Goal: Find specific page/section: Find specific page/section

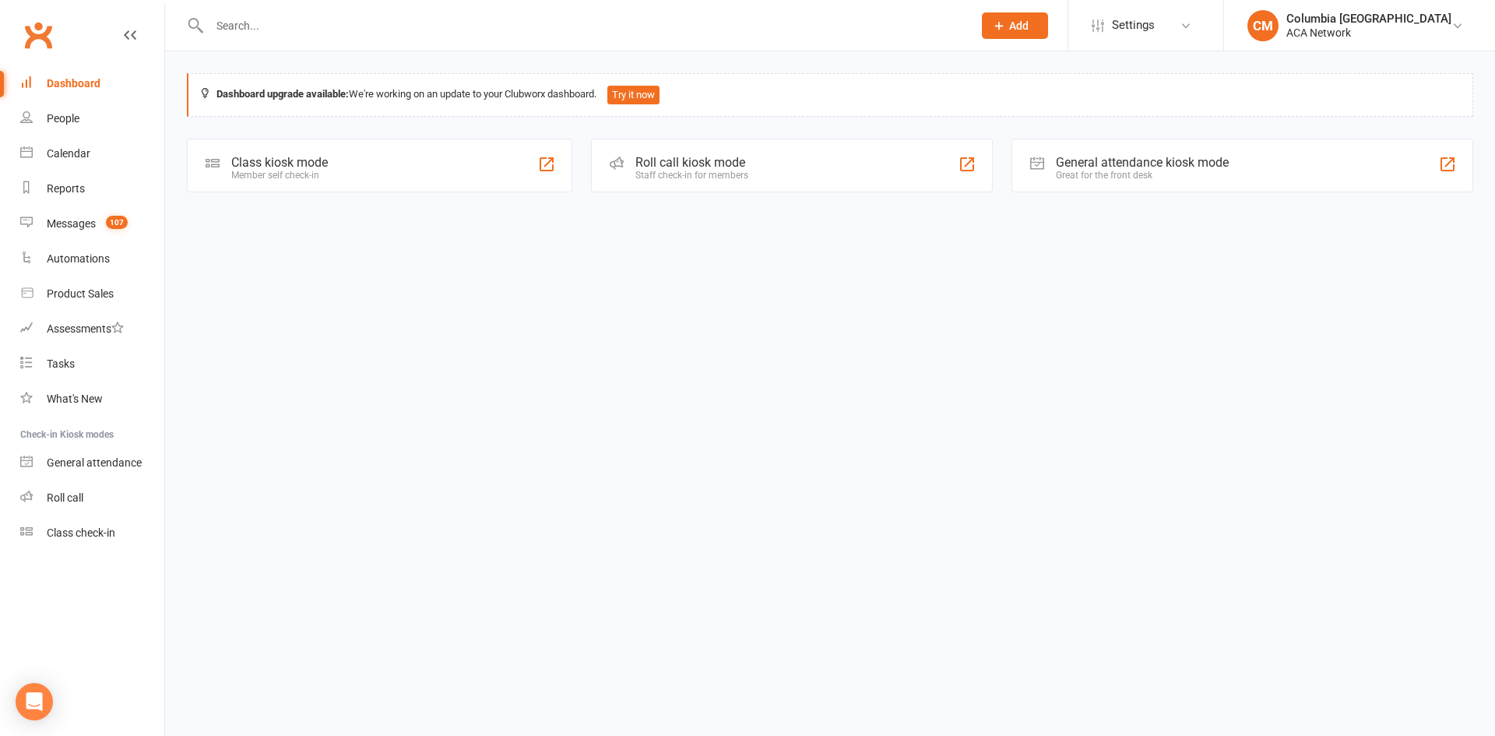
click at [382, 20] on input "text" at bounding box center [583, 26] width 757 height 22
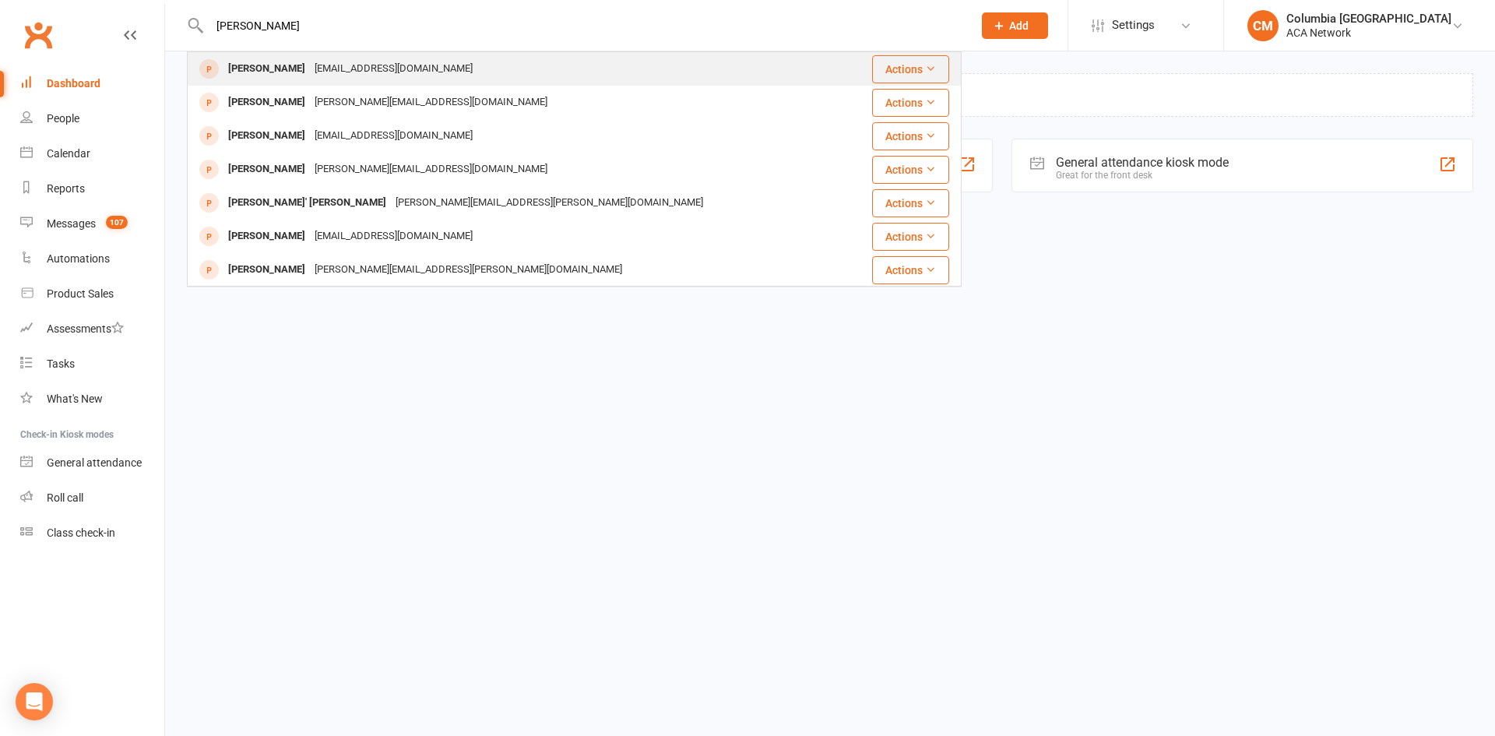
type input "[PERSON_NAME]"
click at [378, 78] on div "[EMAIL_ADDRESS][DOMAIN_NAME]" at bounding box center [393, 69] width 167 height 23
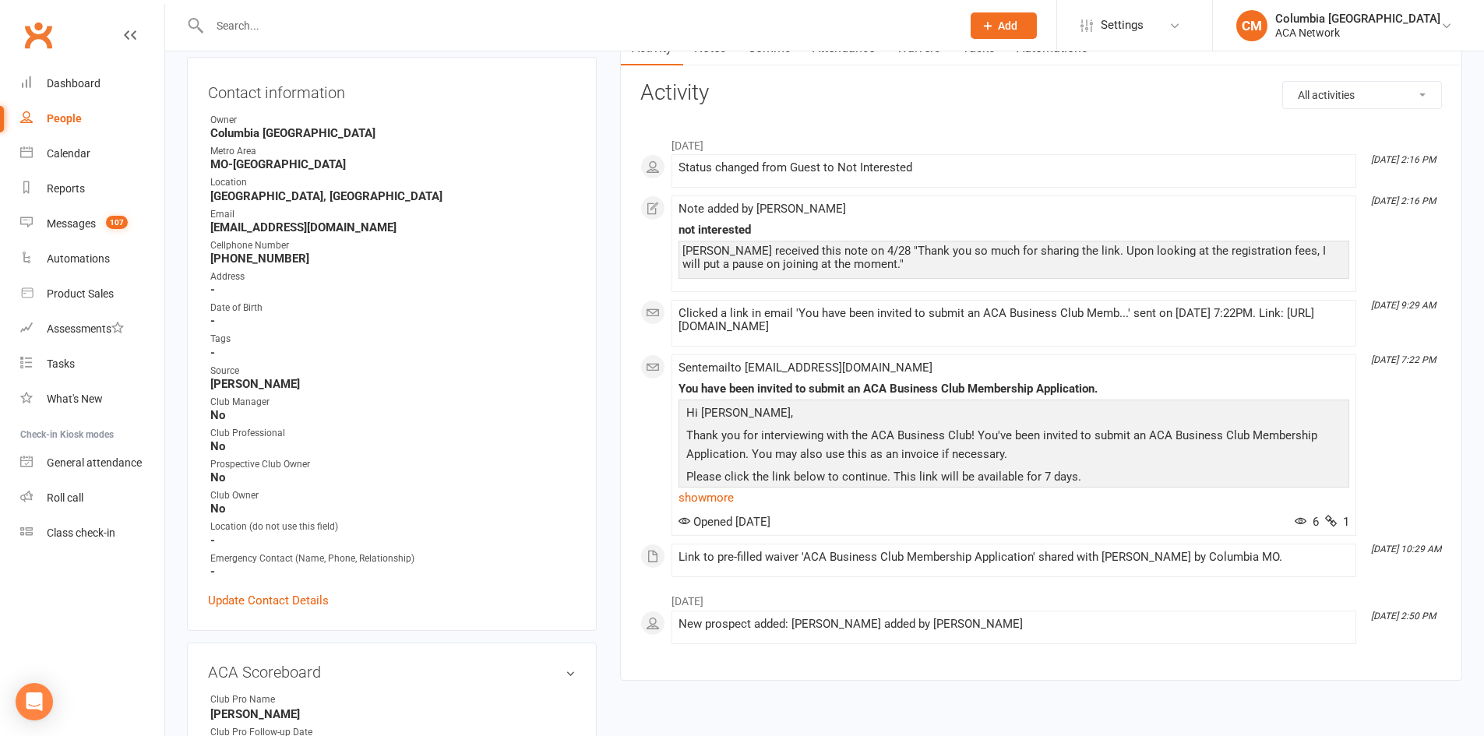
scroll to position [312, 0]
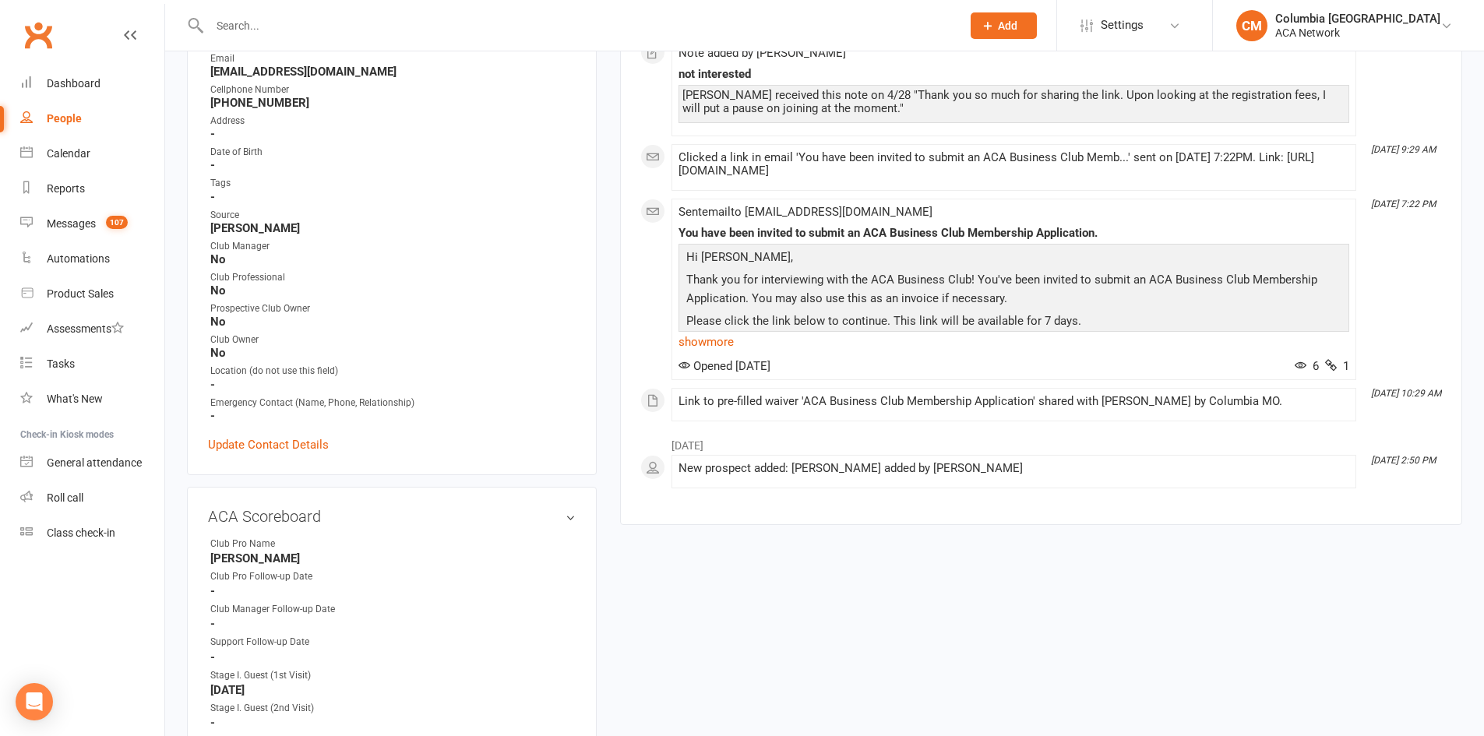
click at [864, 24] on input "text" at bounding box center [577, 26] width 745 height 22
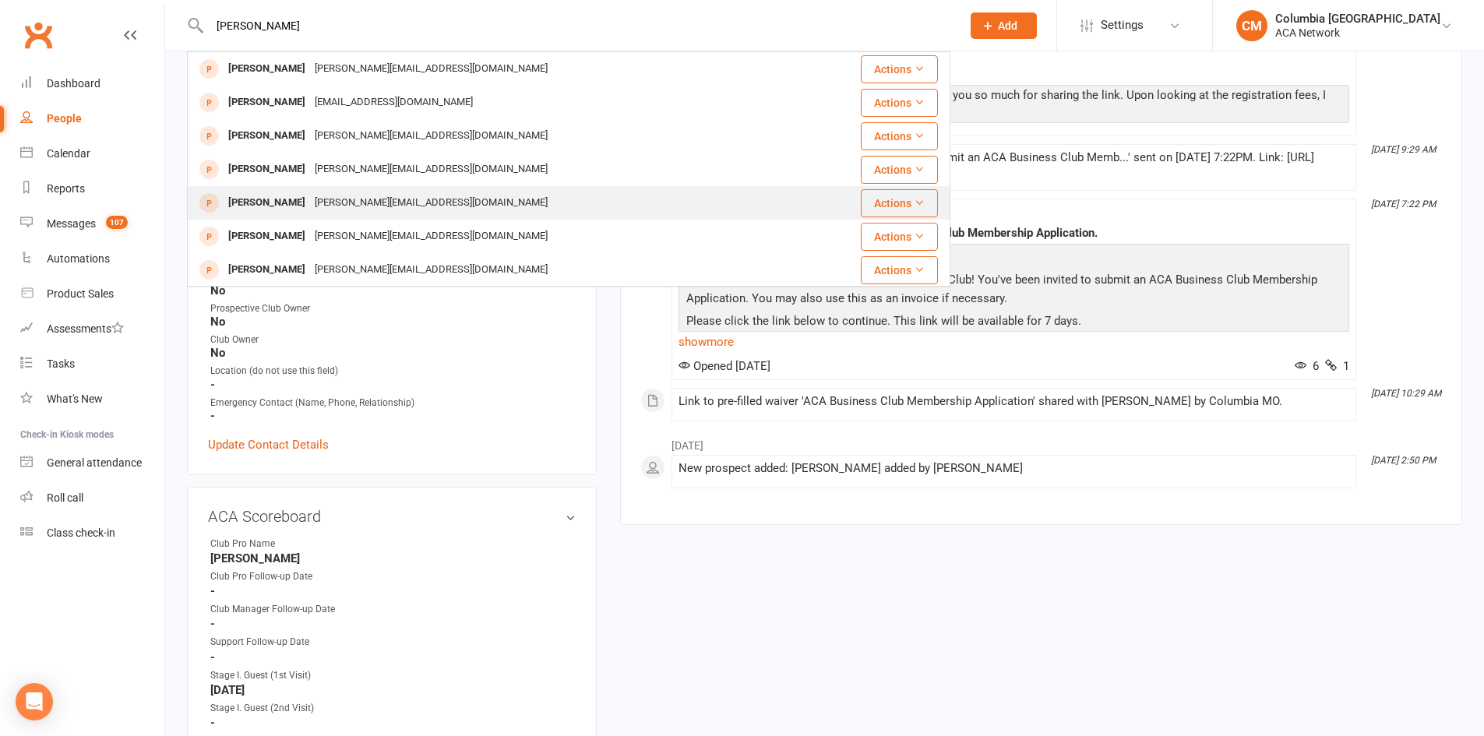
type input "[PERSON_NAME]"
click at [361, 198] on div "[PERSON_NAME][EMAIL_ADDRESS][DOMAIN_NAME]" at bounding box center [431, 203] width 242 height 23
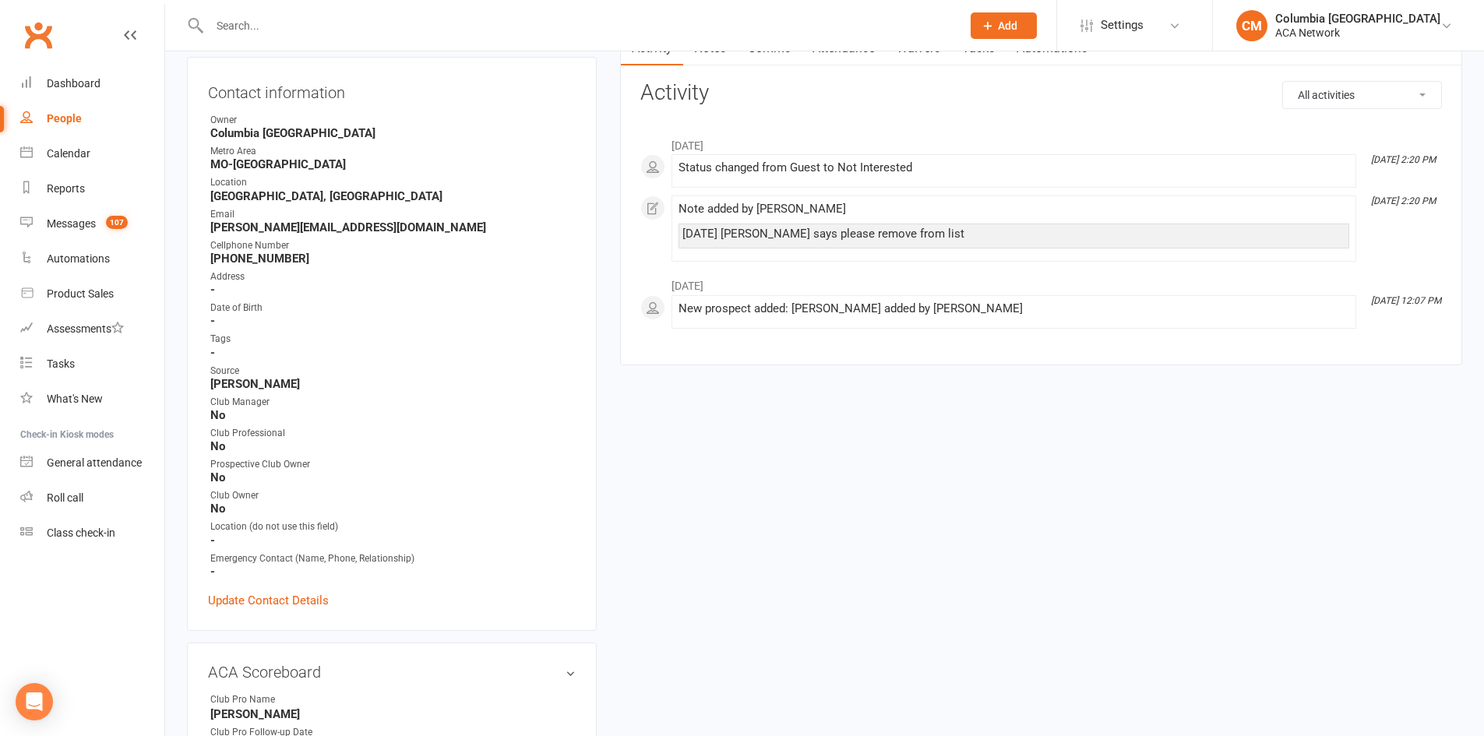
scroll to position [234, 0]
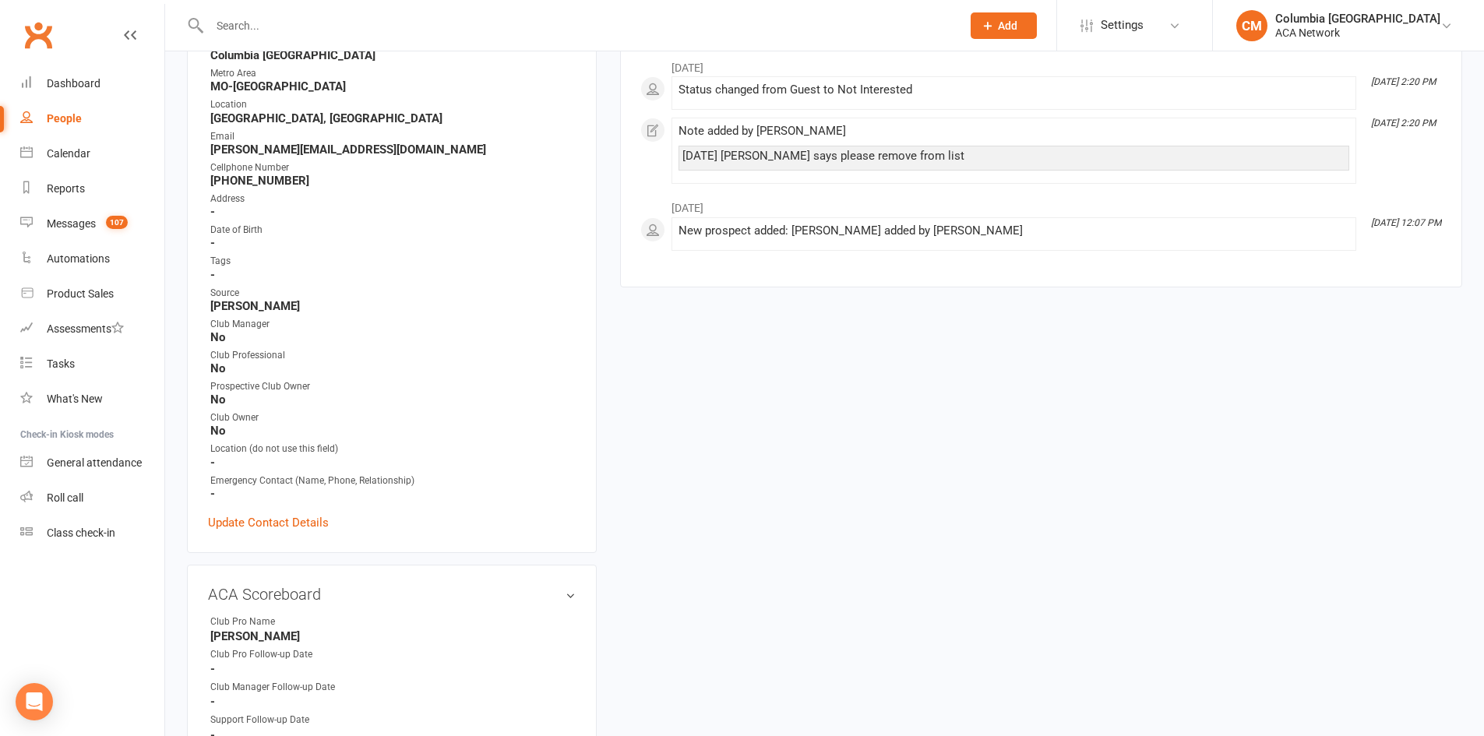
click at [613, 23] on input "text" at bounding box center [577, 26] width 745 height 22
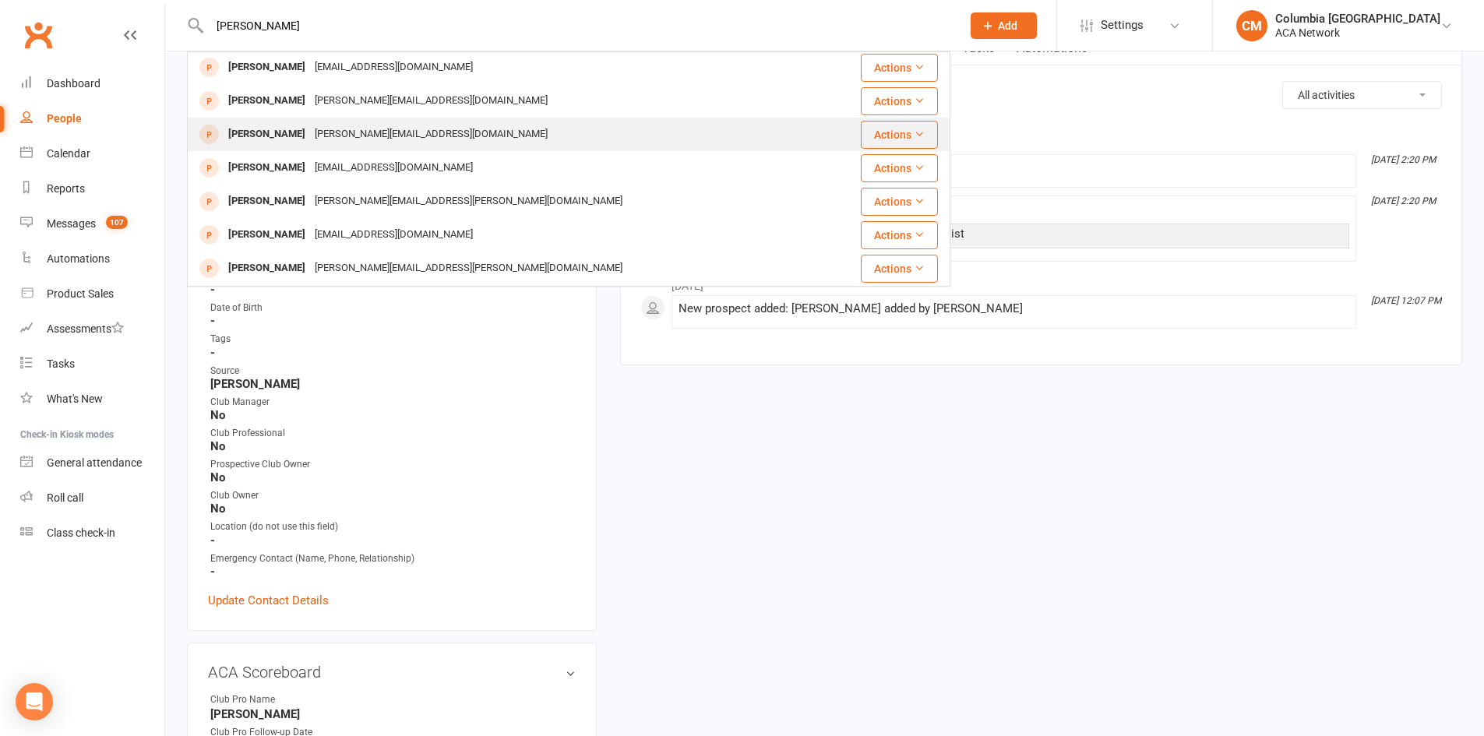
scroll to position [0, 0]
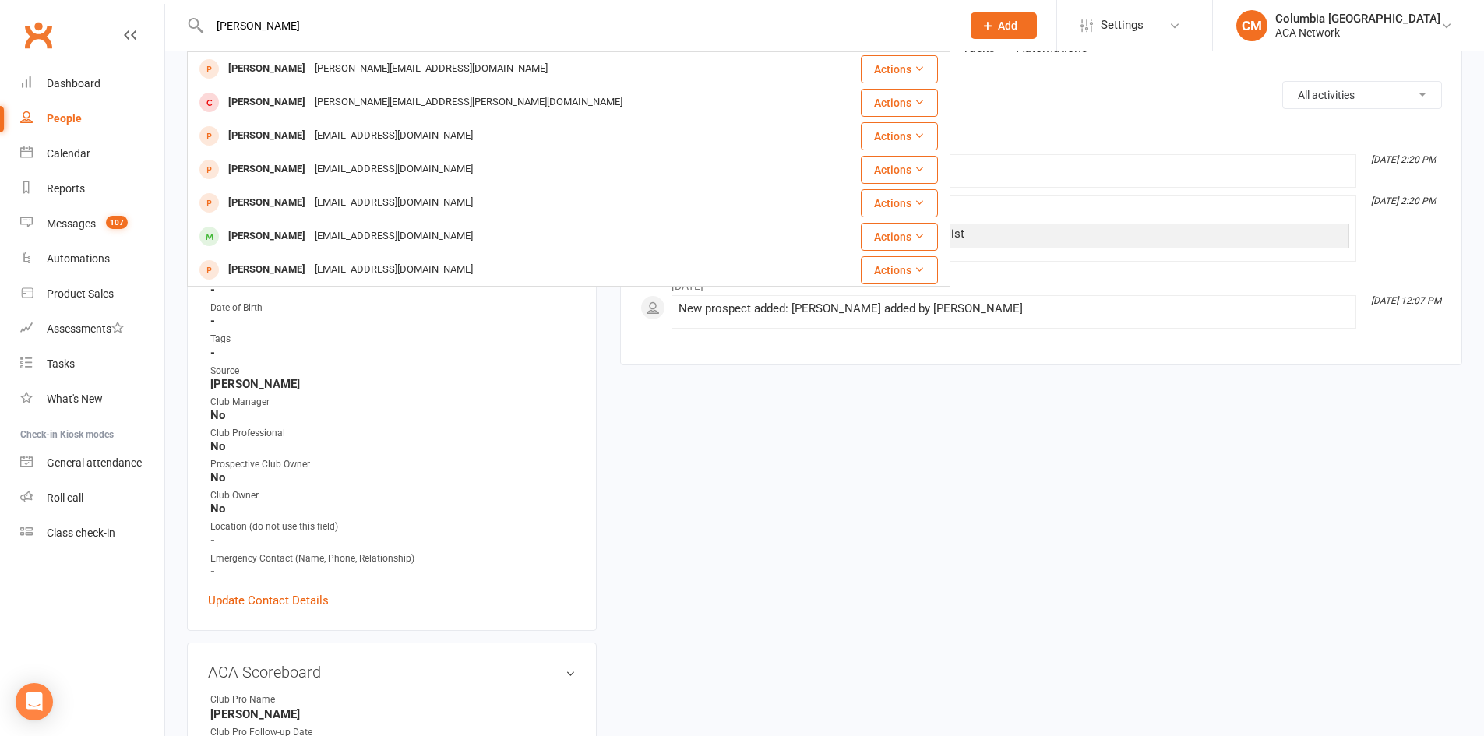
type input "[PERSON_NAME]"
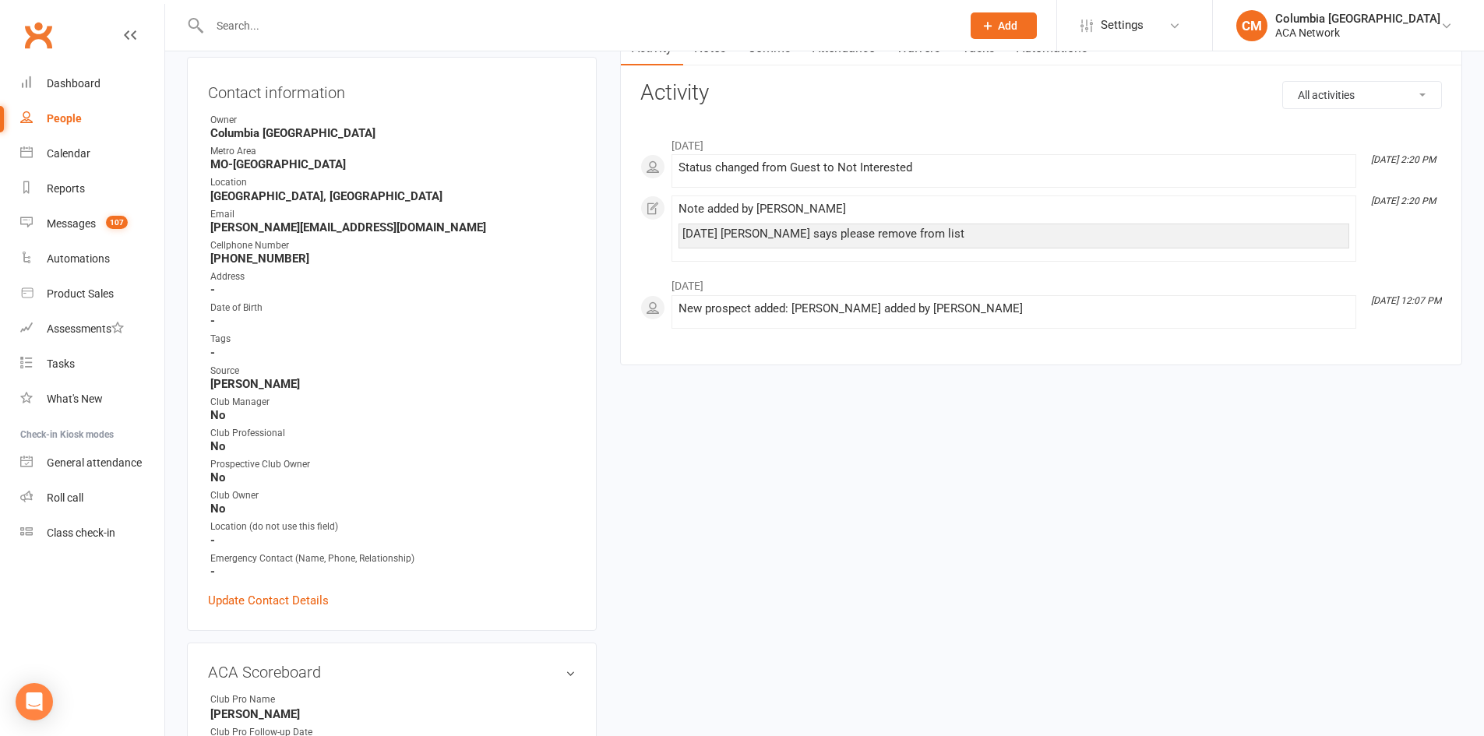
click at [409, 34] on input "text" at bounding box center [577, 26] width 745 height 22
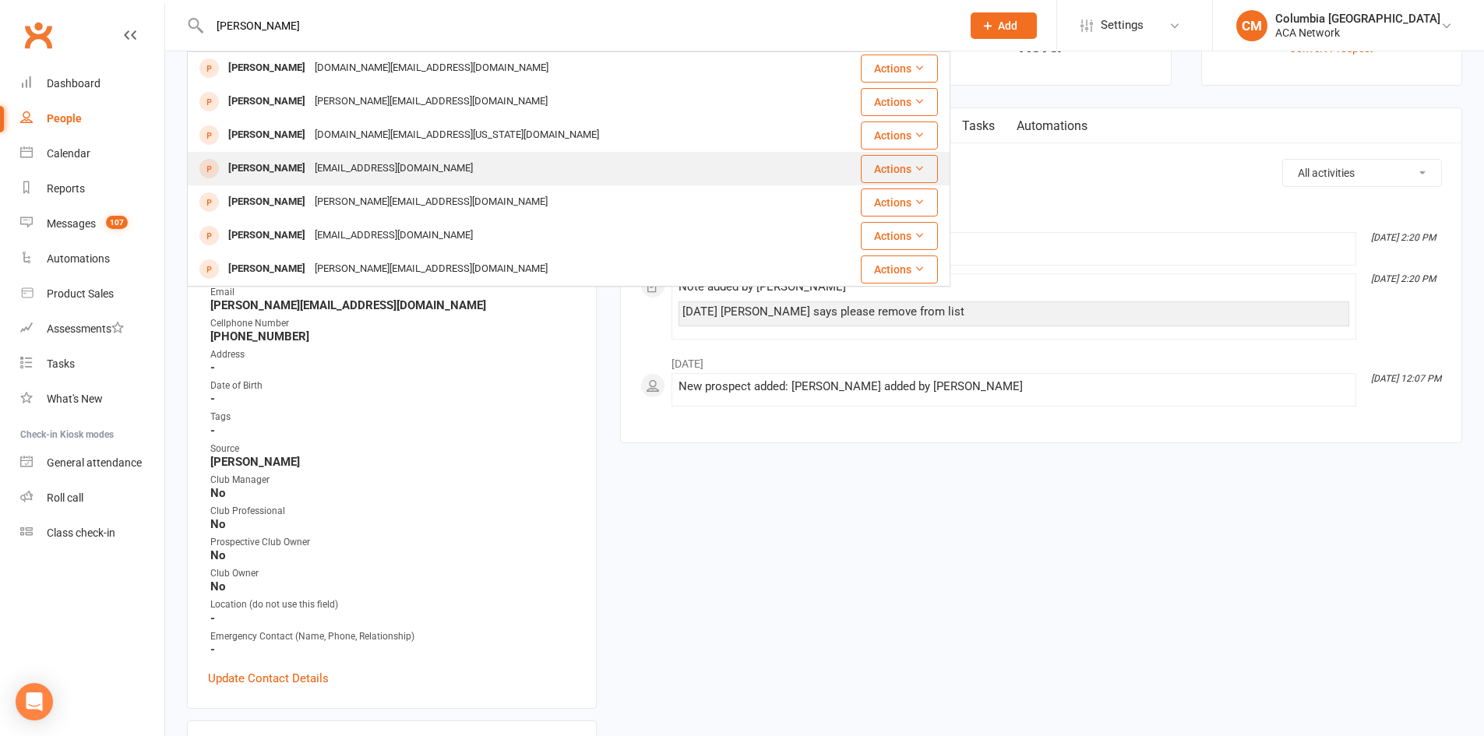
scroll to position [125, 0]
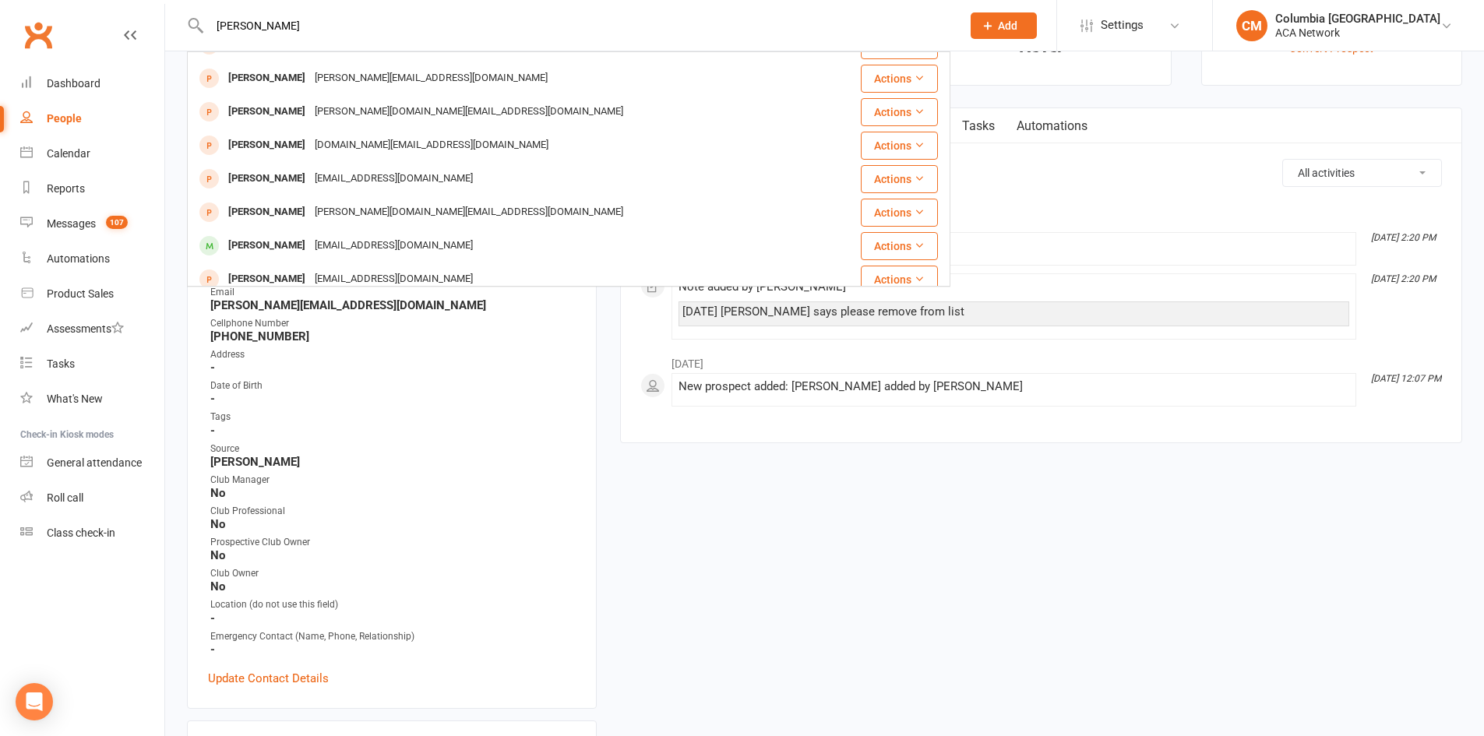
click at [703, 24] on input "[PERSON_NAME]" at bounding box center [577, 26] width 745 height 22
paste input "[PERSON_NAME]"
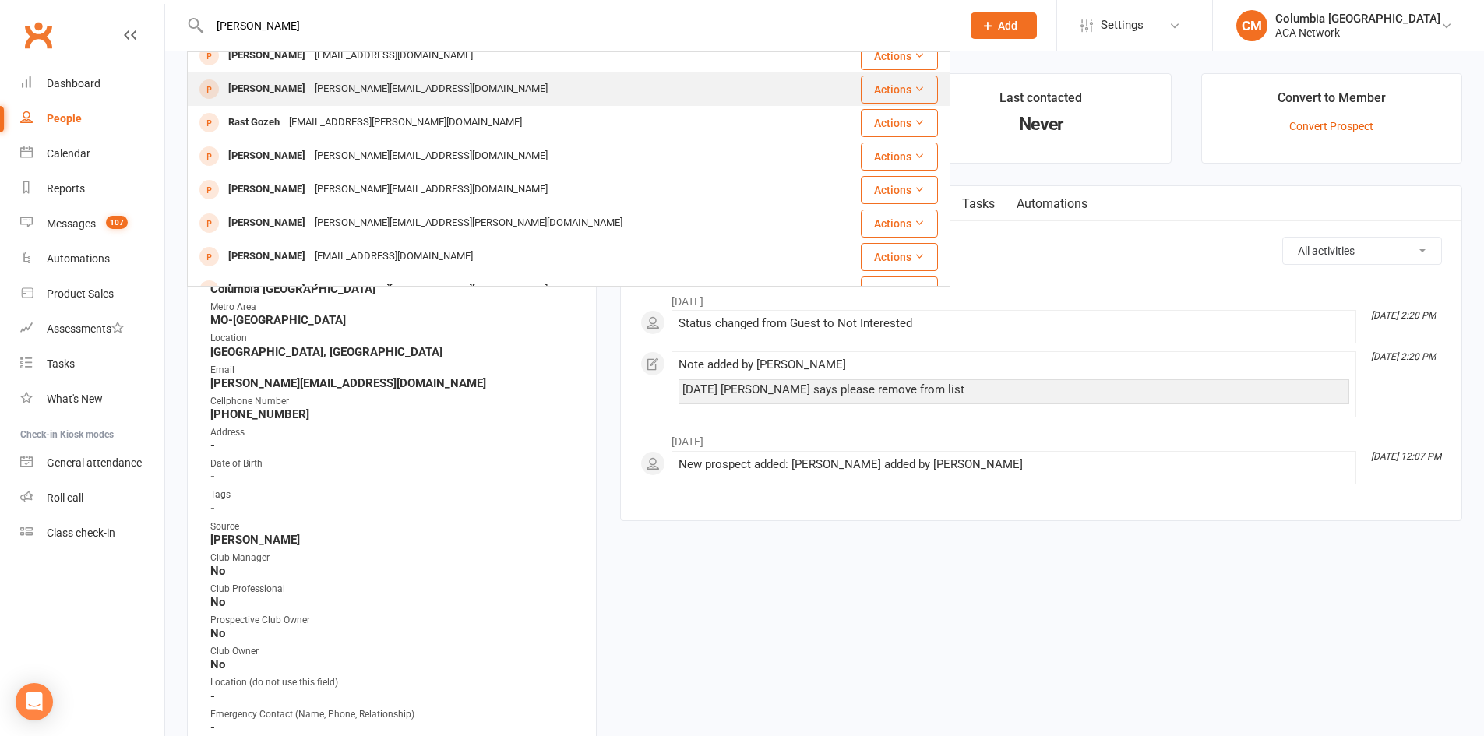
scroll to position [0, 0]
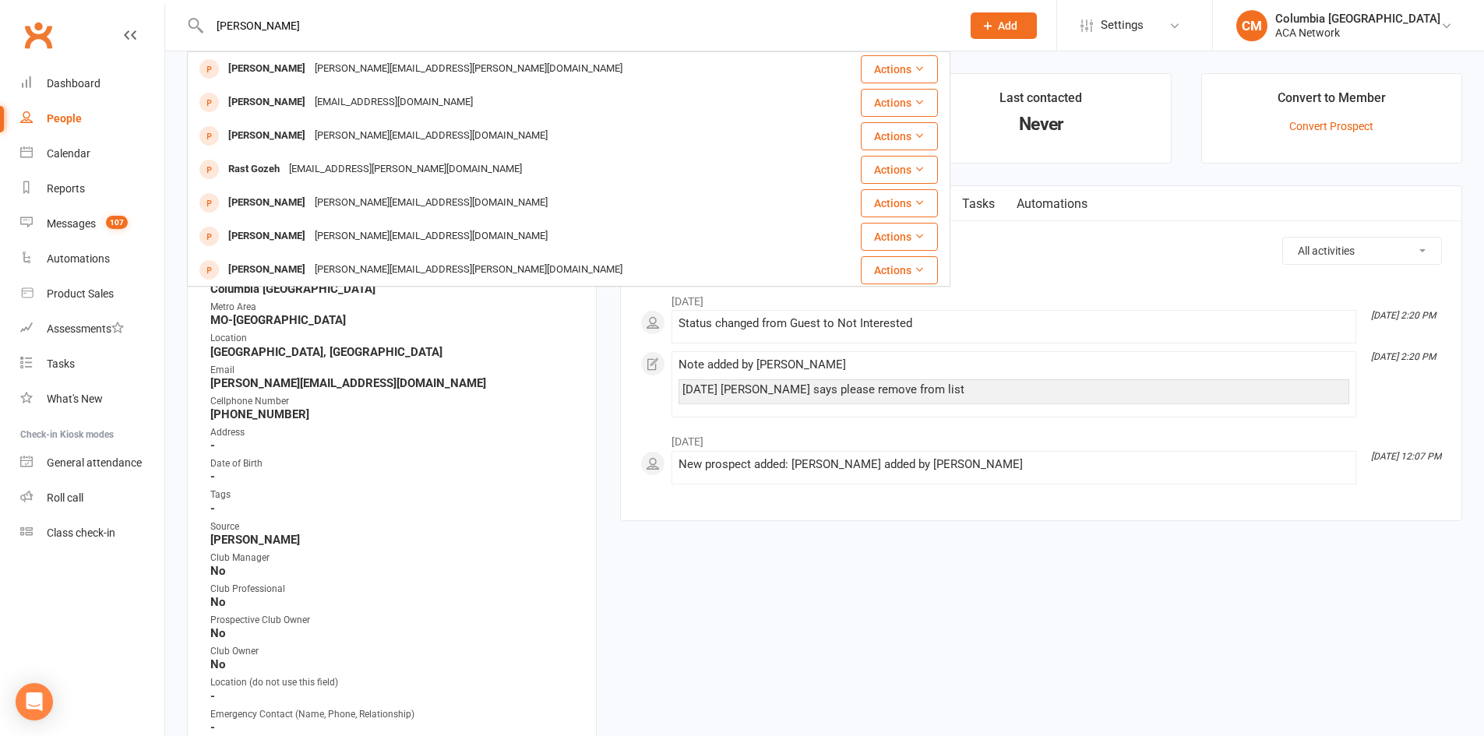
click at [570, 28] on input "[PERSON_NAME]" at bounding box center [577, 26] width 745 height 22
paste input "tie [PERSON_NAME]"
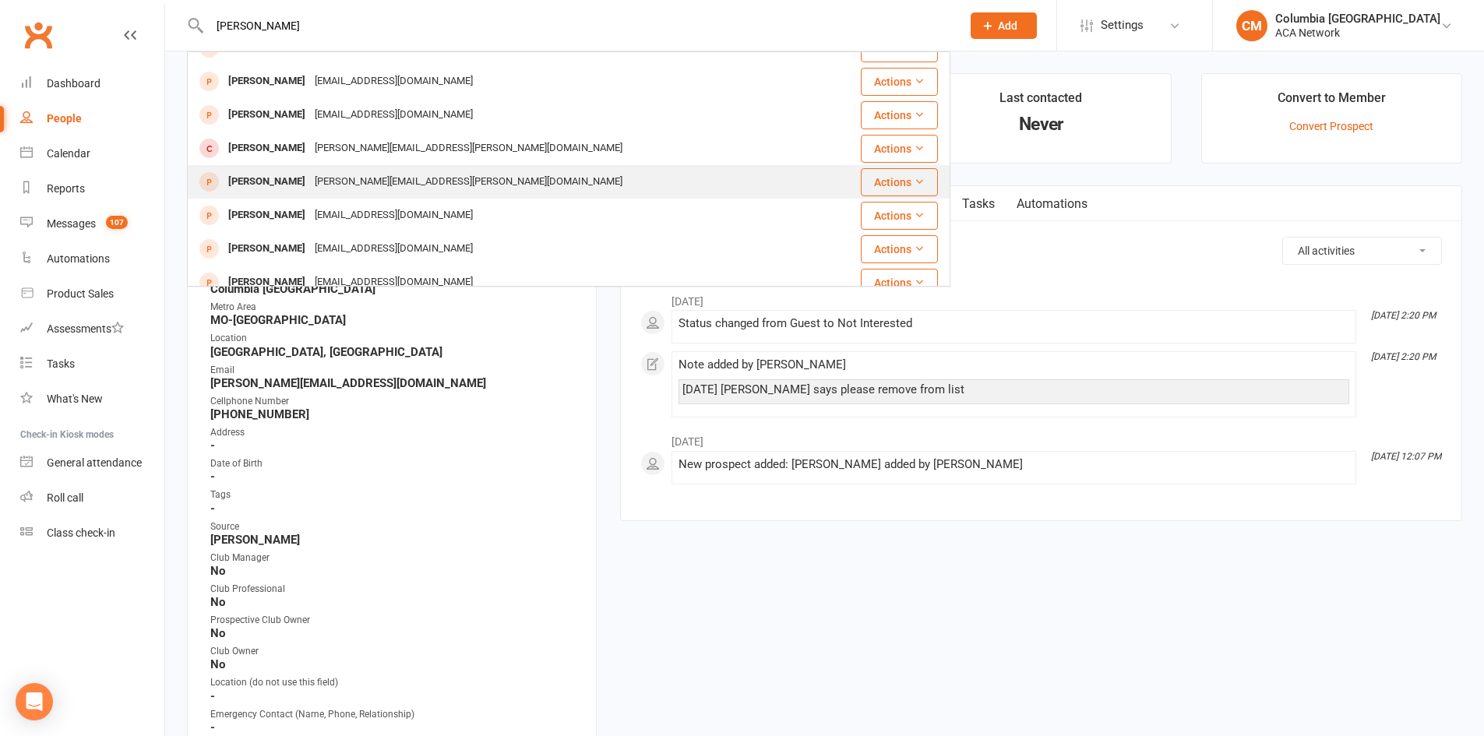
scroll to position [436, 0]
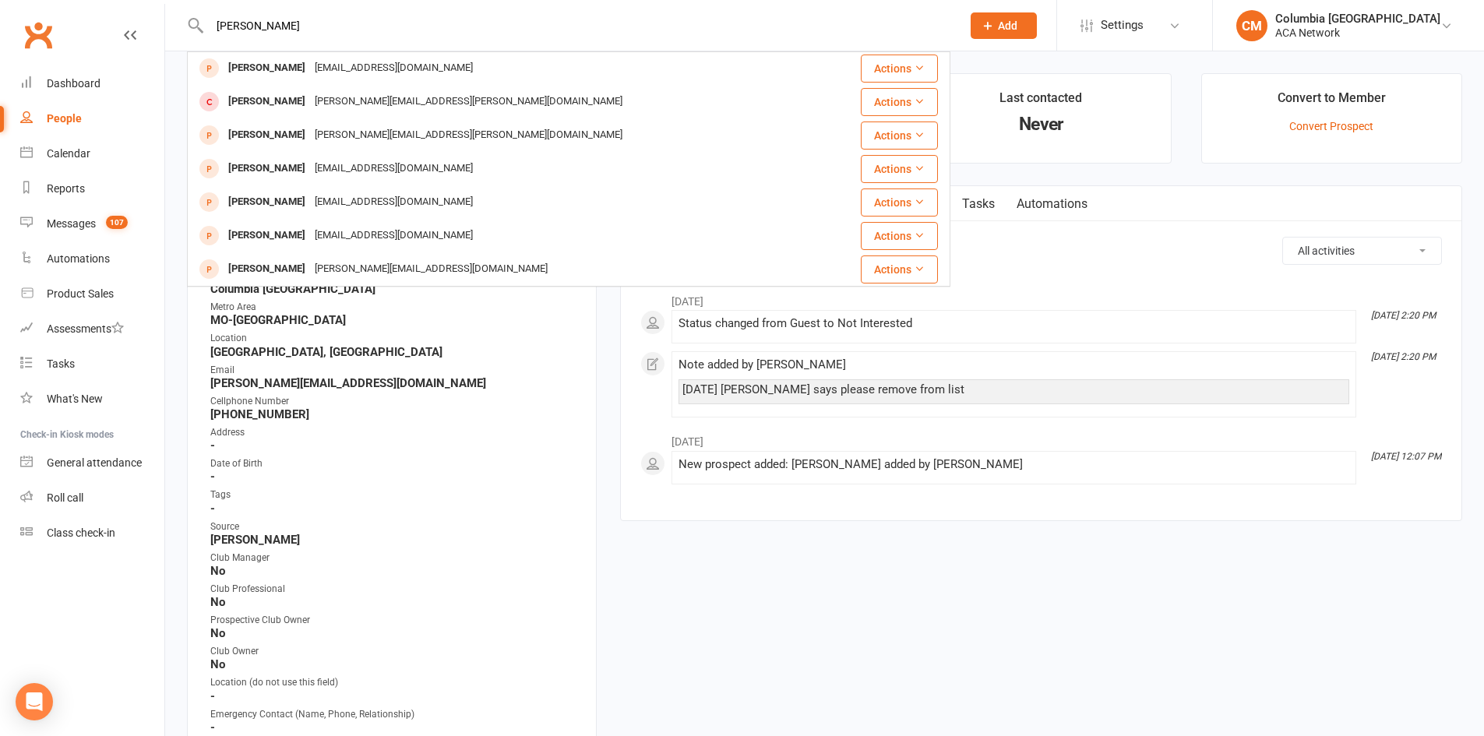
click at [890, 21] on input "[PERSON_NAME]" at bounding box center [577, 26] width 745 height 22
paste input "[PERSON_NAME]"
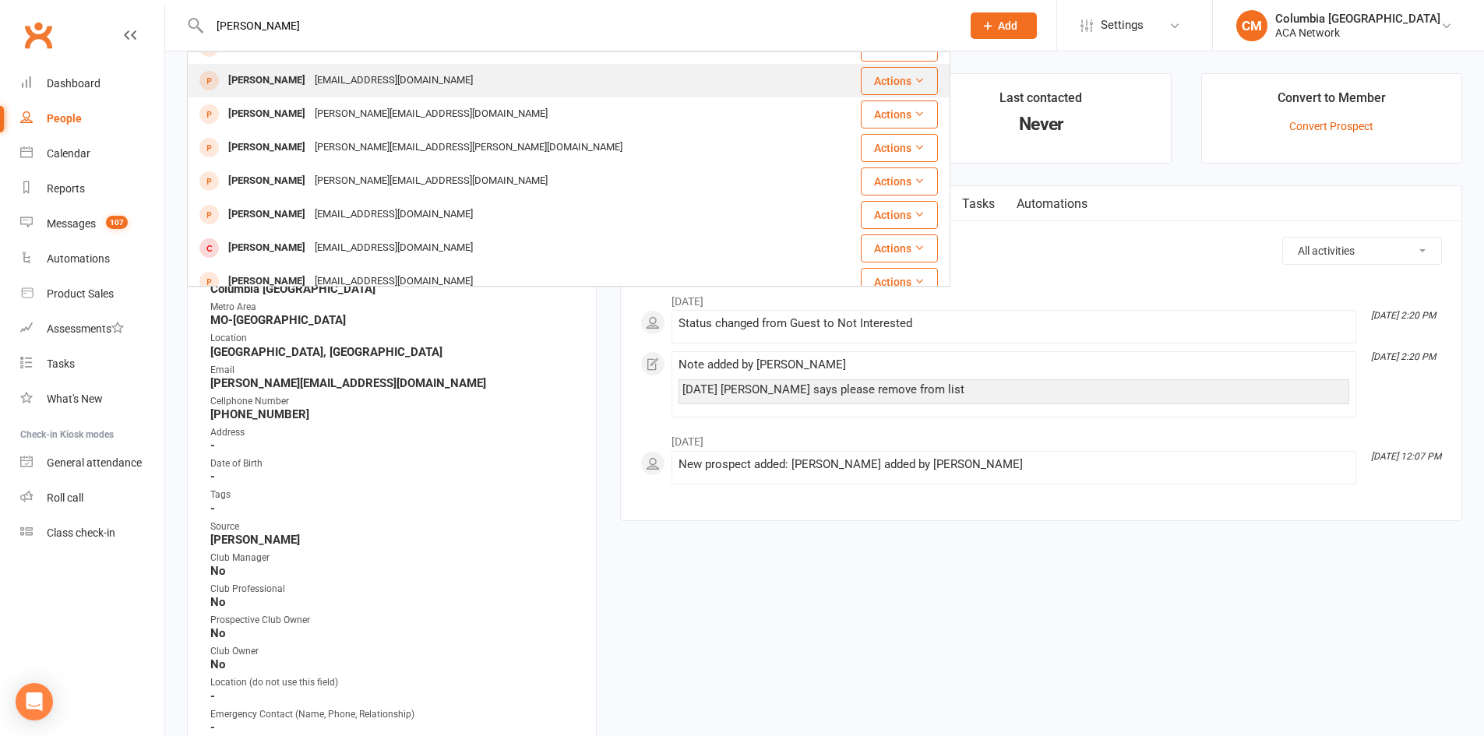
scroll to position [0, 0]
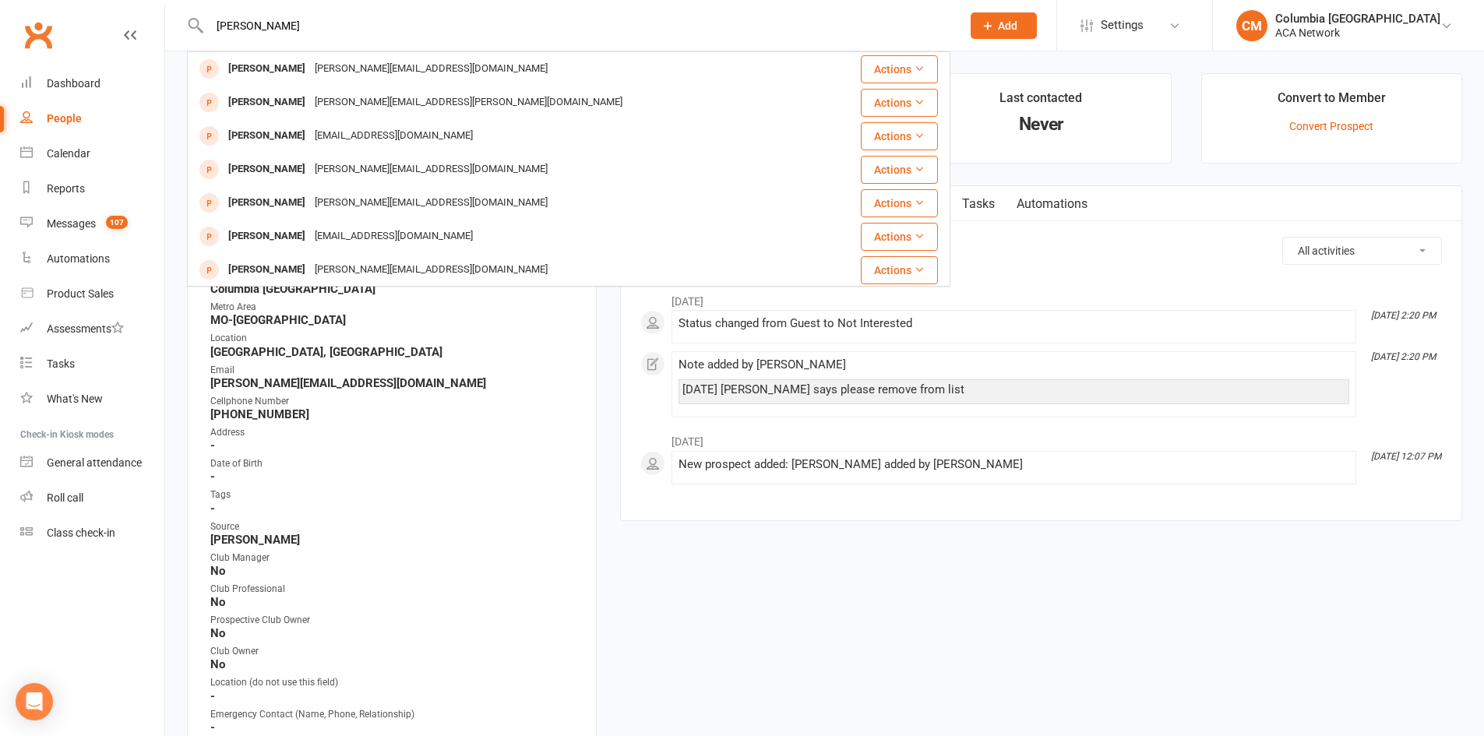
click at [607, 16] on input "[PERSON_NAME]" at bounding box center [577, 26] width 745 height 22
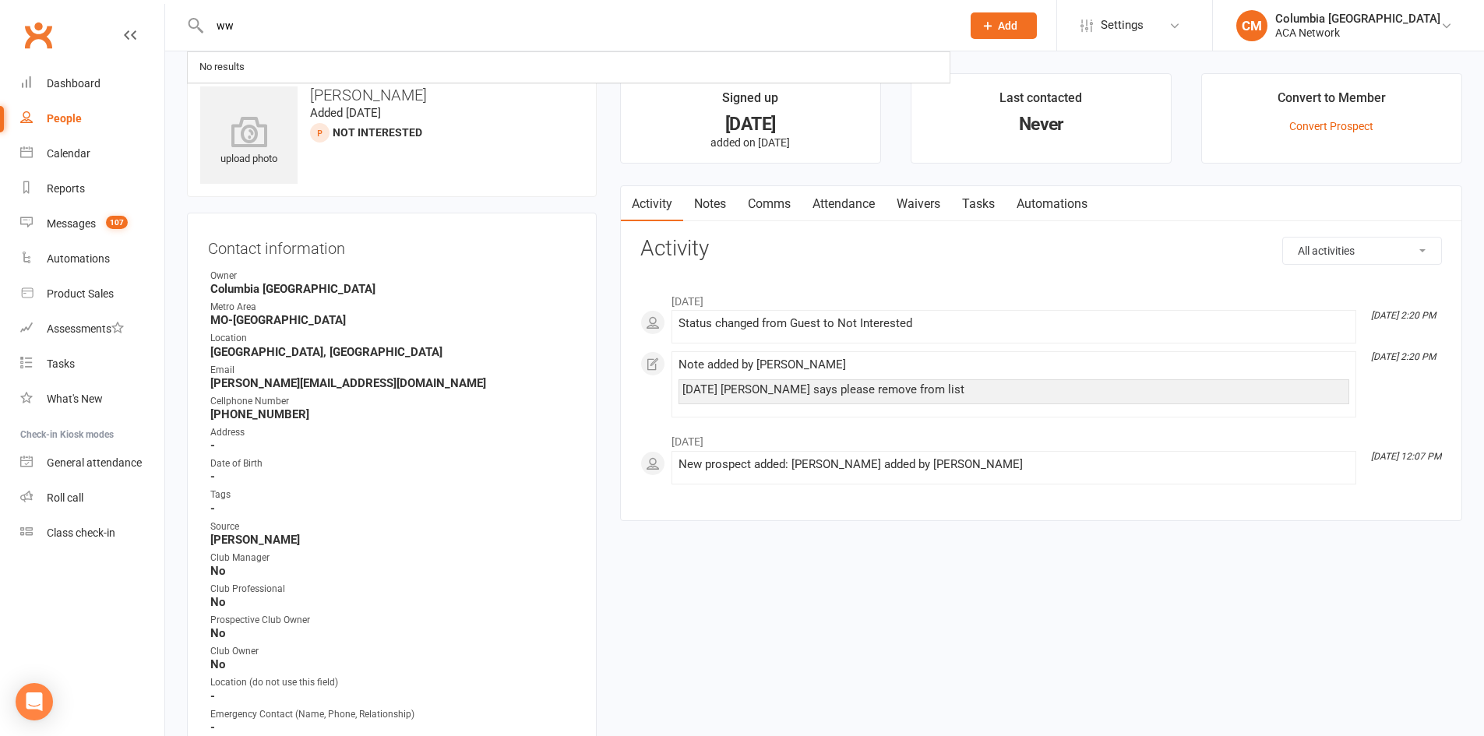
type input "w"
type input "s"
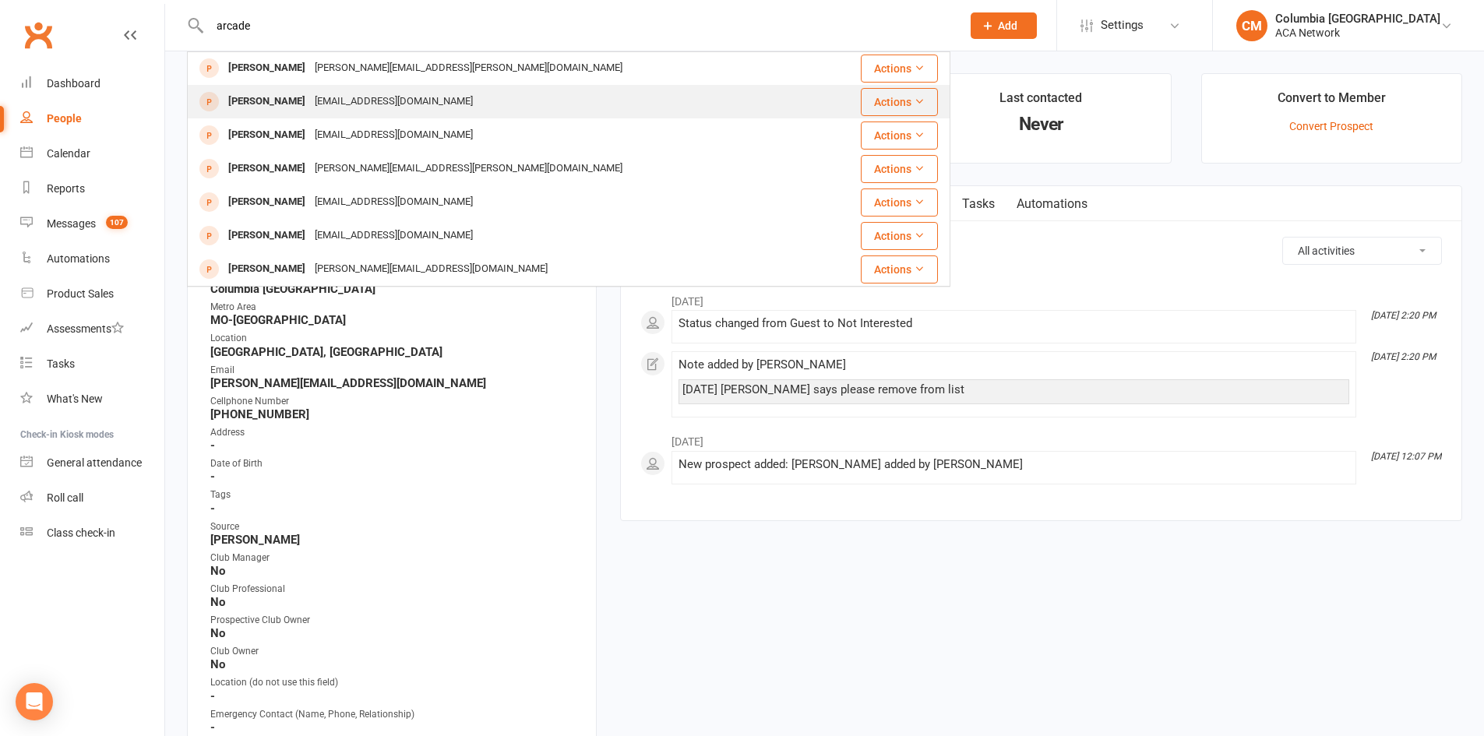
scroll to position [234, 0]
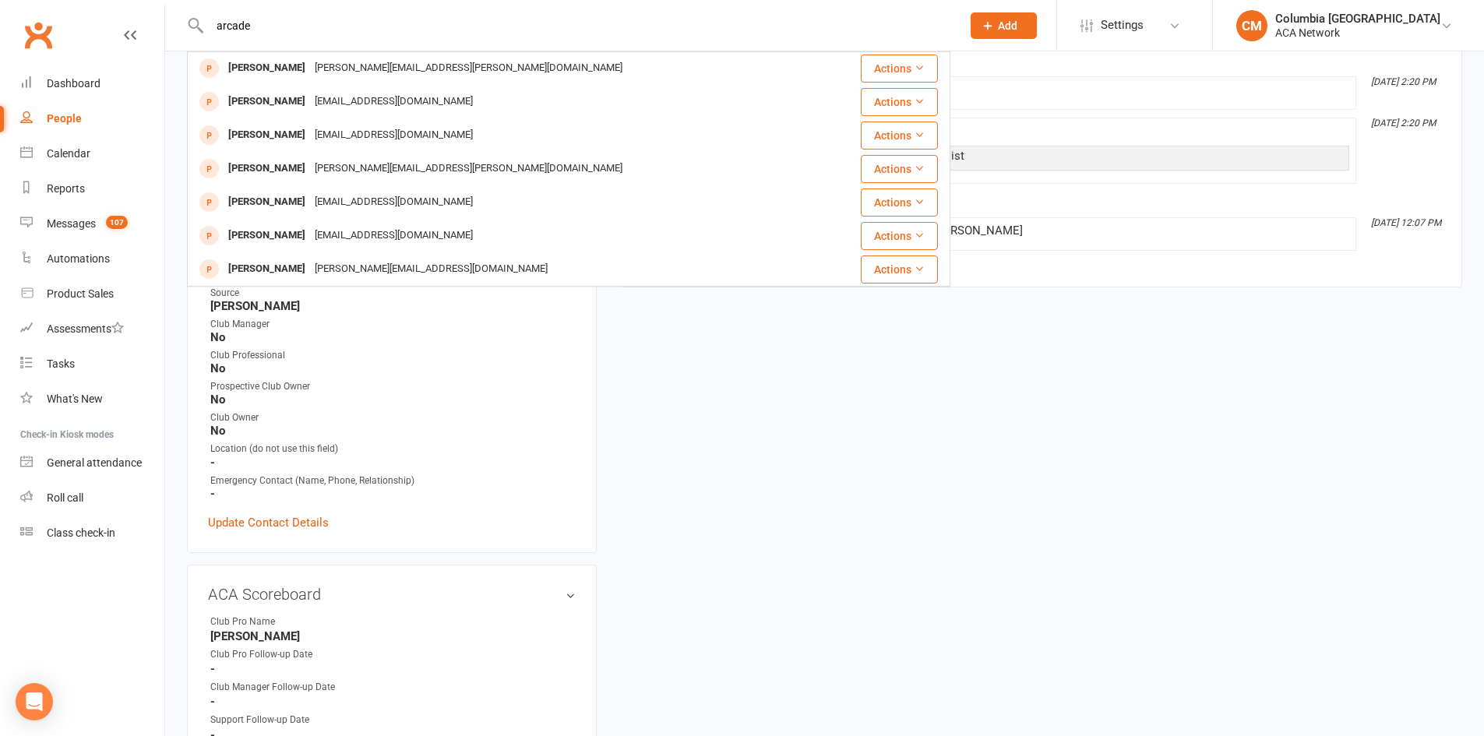
type input "arcade"
